Goal: Find specific page/section: Find specific page/section

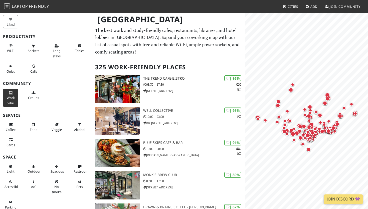
scroll to position [28, 0]
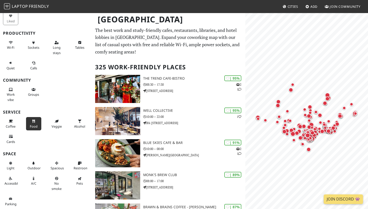
click at [36, 120] on button "Food" at bounding box center [33, 123] width 15 height 13
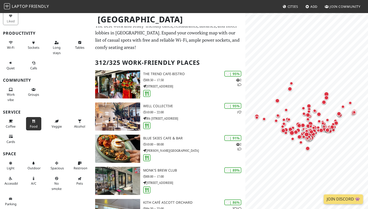
scroll to position [0, 0]
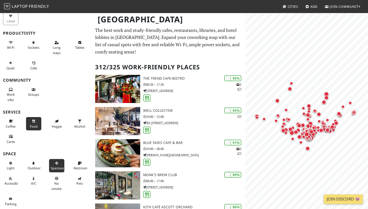
click at [60, 163] on button "Spacious" at bounding box center [56, 165] width 15 height 13
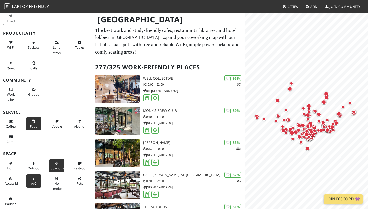
click at [31, 183] on button "A/C" at bounding box center [33, 180] width 15 height 13
click at [77, 167] on span "Restroom" at bounding box center [81, 167] width 15 height 5
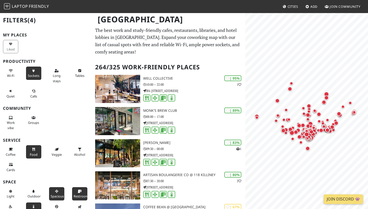
click at [12, 95] on span "Quiet" at bounding box center [11, 96] width 8 height 5
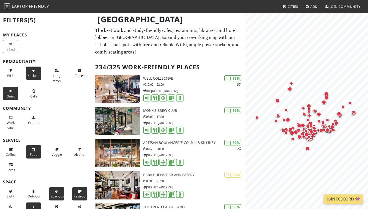
click at [34, 74] on span "Sockets" at bounding box center [34, 75] width 12 height 5
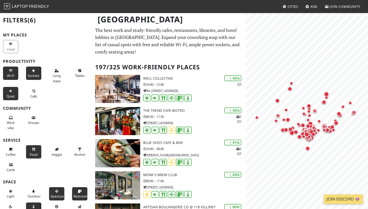
click at [8, 75] on span "Wi-Fi" at bounding box center [10, 75] width 7 height 5
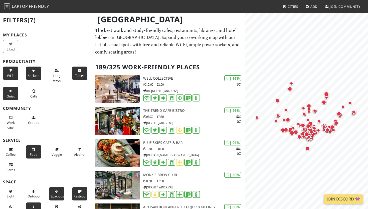
click at [85, 77] on button "Tables" at bounding box center [79, 72] width 15 height 13
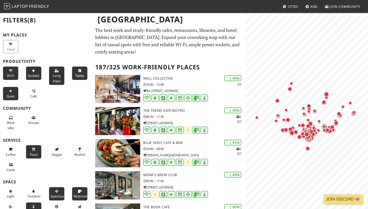
click at [58, 75] on span "Long stays" at bounding box center [57, 78] width 8 height 10
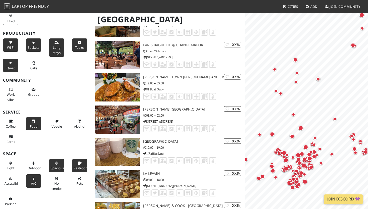
scroll to position [4332, 0]
